Goal: Book appointment/travel/reservation

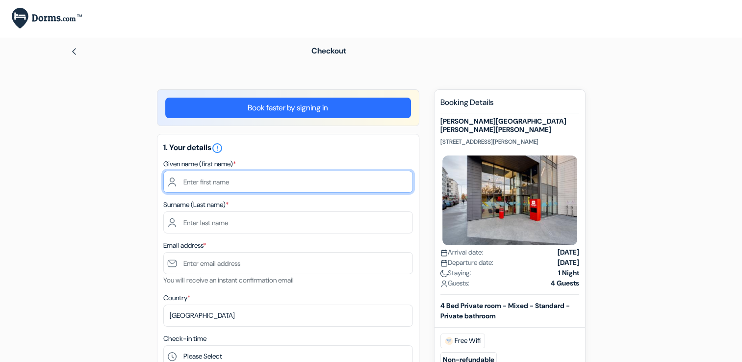
click at [285, 182] on input "text" at bounding box center [288, 182] width 250 height 22
type input "[PERSON_NAME] [PERSON_NAME]"
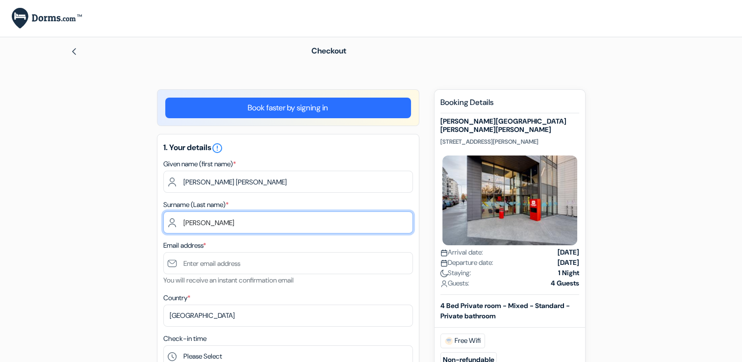
type input "[PERSON_NAME]"
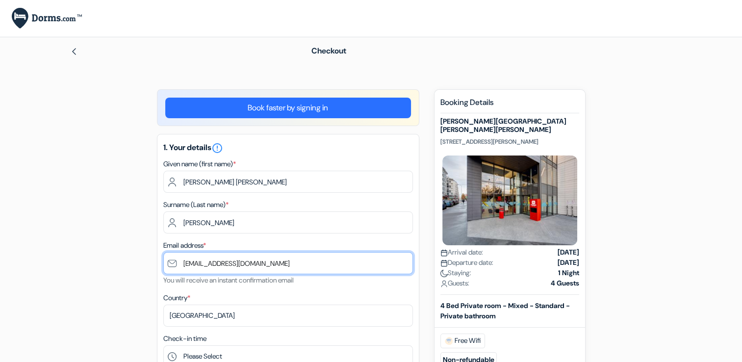
type input "[EMAIL_ADDRESS][DOMAIN_NAME]"
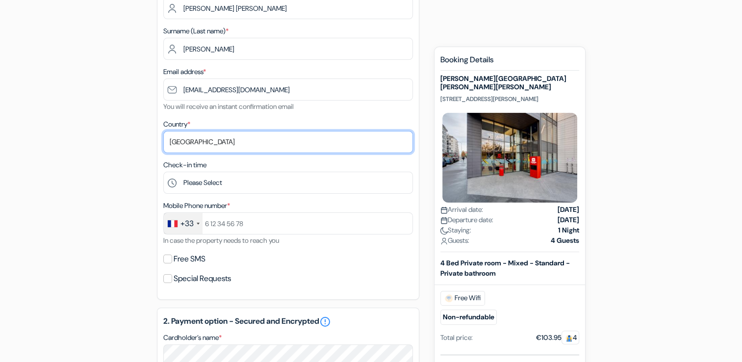
scroll to position [174, 0]
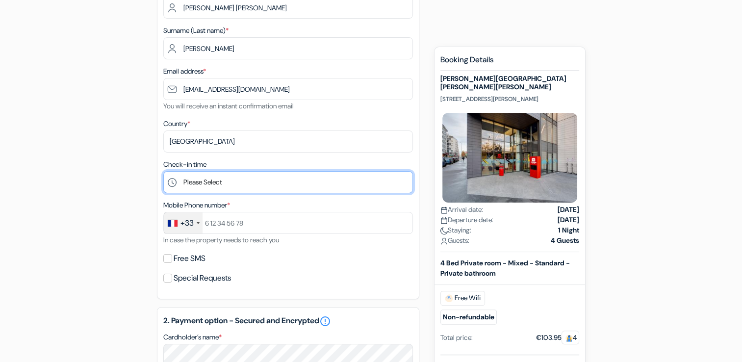
click at [280, 179] on select "Please Select 1:00 2:00 3:00 4:00 5:00 6:00 7:00 8:00 9:00 10:00 11:00 12:00 13…" at bounding box center [288, 182] width 250 height 22
select select "23"
click at [163, 172] on select "Please Select 1:00 2:00 3:00 4:00 5:00 6:00 7:00 8:00 9:00 10:00 11:00 12:00 13…" at bounding box center [288, 182] width 250 height 22
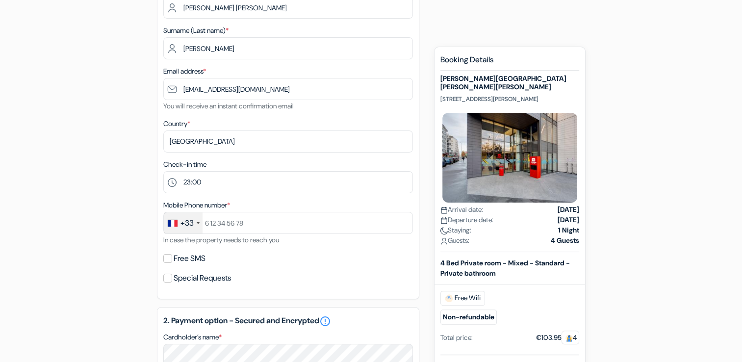
click at [122, 152] on div "add_box [PERSON_NAME][GEOGRAPHIC_DATA][PERSON_NAME][PERSON_NAME] [STREET_ADDRES…" at bounding box center [372, 305] width 648 height 780
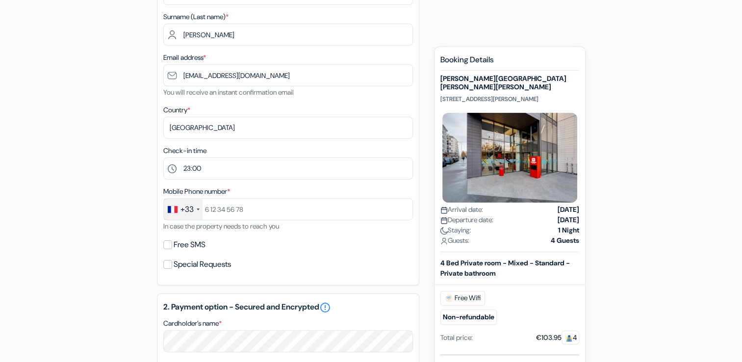
scroll to position [211, 0]
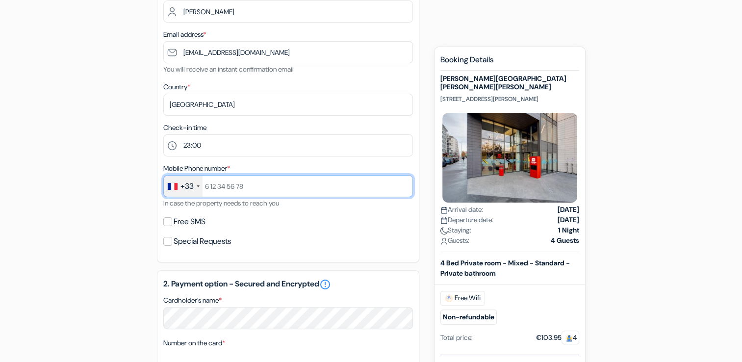
click at [226, 184] on input "text" at bounding box center [288, 186] width 250 height 22
type input "782945517"
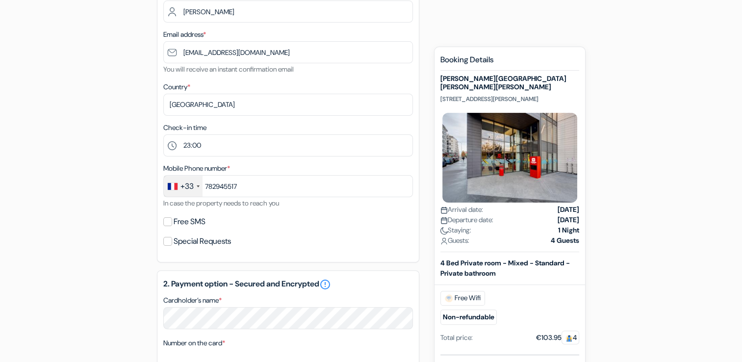
click at [126, 180] on div "add_box [PERSON_NAME][GEOGRAPHIC_DATA][PERSON_NAME][PERSON_NAME] [STREET_ADDRES…" at bounding box center [372, 268] width 648 height 780
click at [169, 222] on input "Free SMS" at bounding box center [167, 221] width 9 height 9
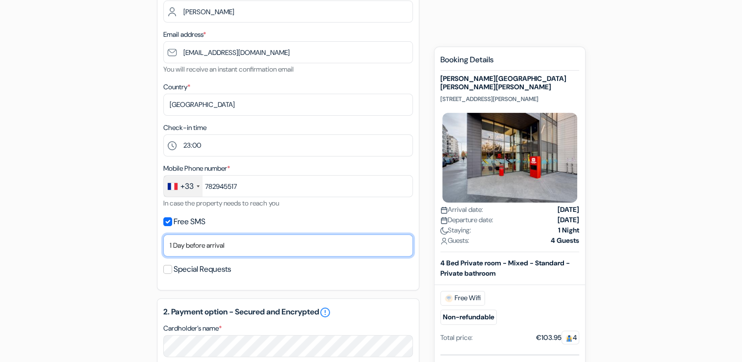
click at [197, 242] on select "No thank you Send now Arrival day 1 Day before arrival 2 Days before arrival 3 …" at bounding box center [288, 246] width 250 height 22
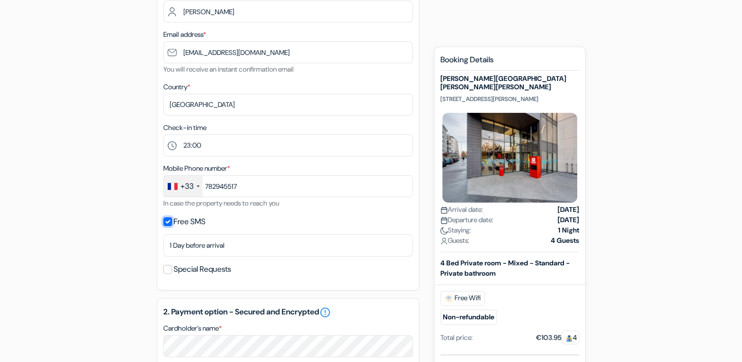
click at [164, 223] on input "Free SMS" at bounding box center [167, 221] width 9 height 9
checkbox input "false"
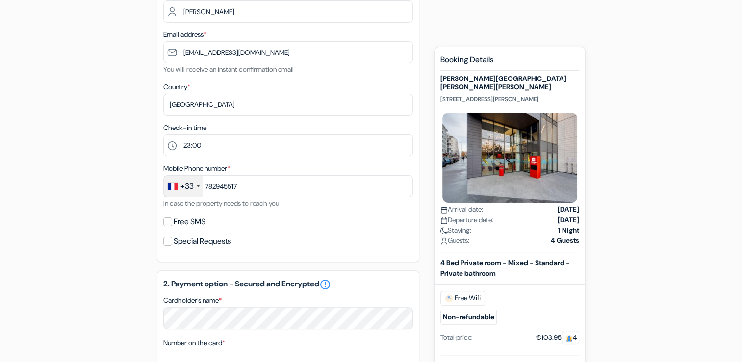
click at [143, 231] on div "add_box [PERSON_NAME][GEOGRAPHIC_DATA][PERSON_NAME][PERSON_NAME] [STREET_ADDRES…" at bounding box center [372, 268] width 648 height 780
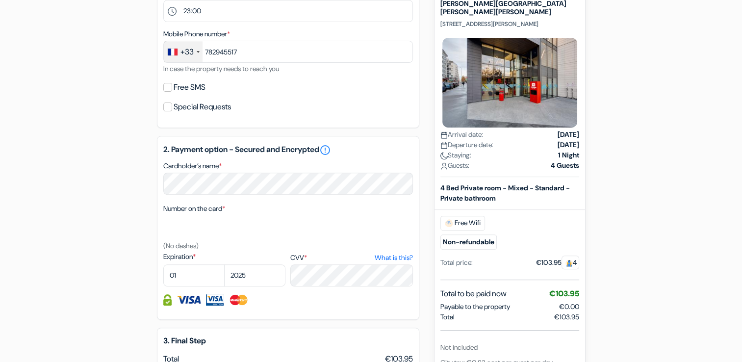
scroll to position [347, 0]
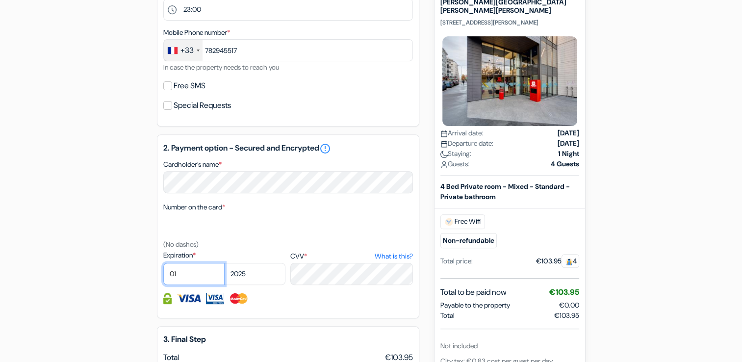
click at [193, 284] on select "01 02 03 04 05 06 07 08 09 10 11 12" at bounding box center [193, 274] width 61 height 22
select select "12"
click at [163, 264] on select "01 02 03 04 05 06 07 08 09 10 11 12" at bounding box center [193, 274] width 61 height 22
click at [255, 281] on select "2025 2026 2027 2028 2029 2030 2031 2032 2033 2034 2035 2036 2037 2038 2039 2040…" at bounding box center [254, 274] width 61 height 22
select select "2028"
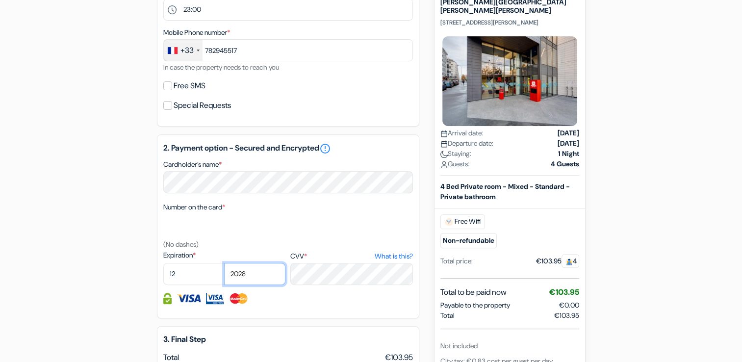
click at [224, 264] on select "2025 2026 2027 2028 2029 2030 2031 2032 2033 2034 2035 2036 2037 2038 2039 2040…" at bounding box center [254, 274] width 61 height 22
click at [121, 185] on div "add_box [PERSON_NAME][GEOGRAPHIC_DATA][PERSON_NAME][PERSON_NAME] [STREET_ADDRES…" at bounding box center [372, 132] width 648 height 780
click at [105, 271] on div "add_box [PERSON_NAME][GEOGRAPHIC_DATA][PERSON_NAME][PERSON_NAME] [STREET_ADDRES…" at bounding box center [372, 132] width 648 height 780
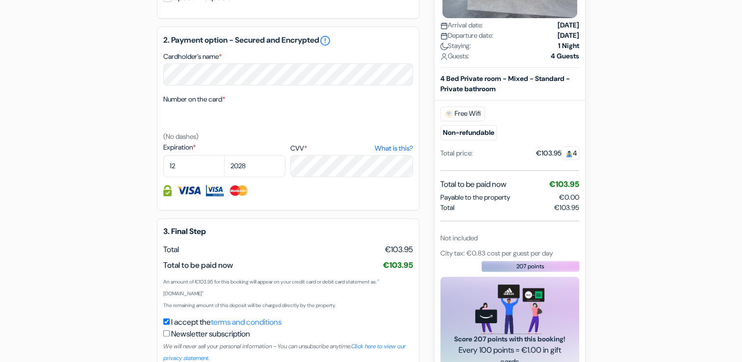
scroll to position [517, 0]
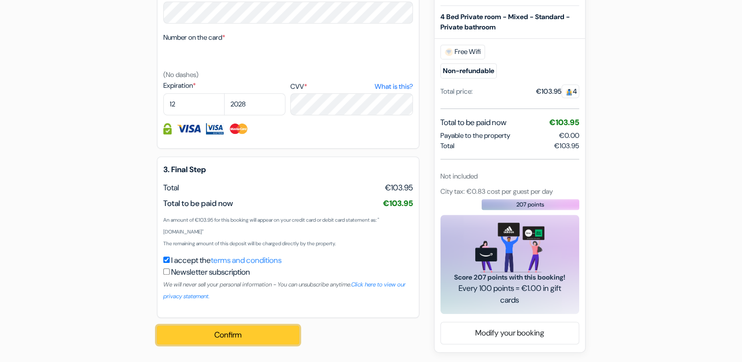
click at [212, 339] on button "Confirm Loading..." at bounding box center [228, 335] width 142 height 19
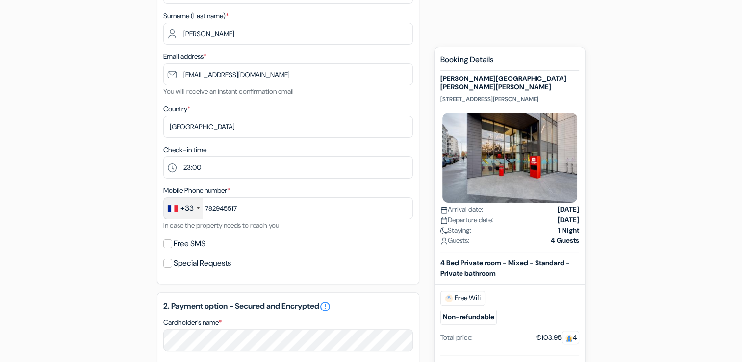
scroll to position [0, 0]
